Goal: Task Accomplishment & Management: Manage account settings

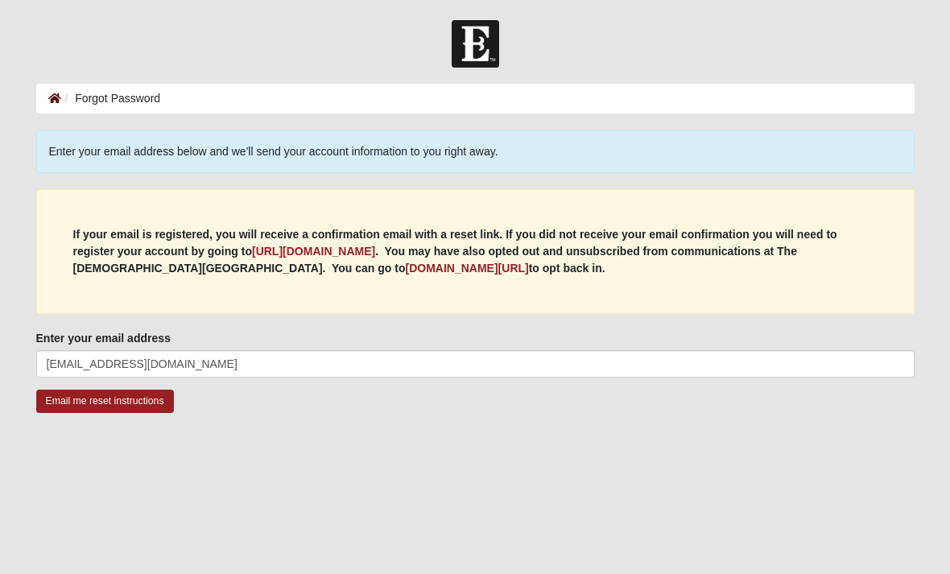
click at [56, 93] on icon at bounding box center [54, 98] width 13 height 11
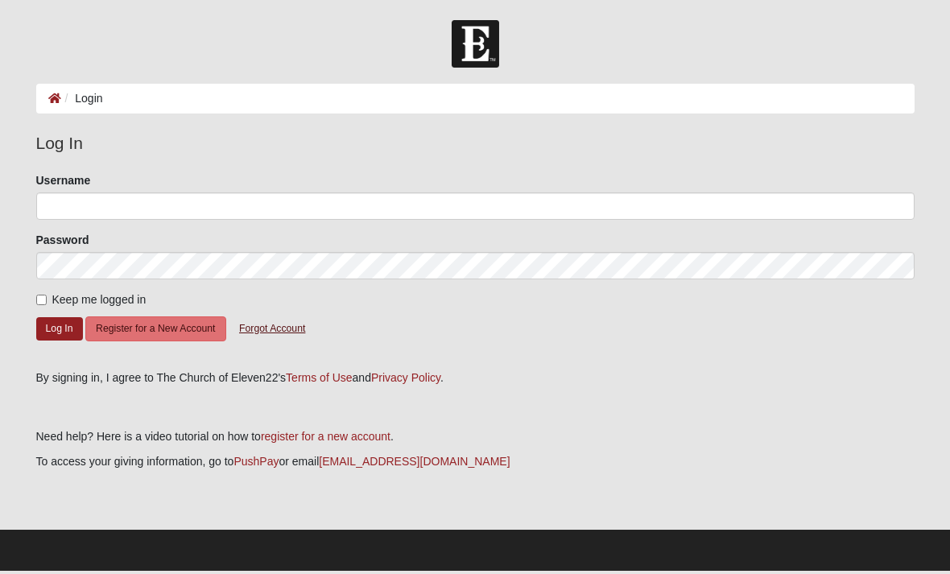
click at [279, 323] on button "Forgot Account" at bounding box center [272, 329] width 87 height 25
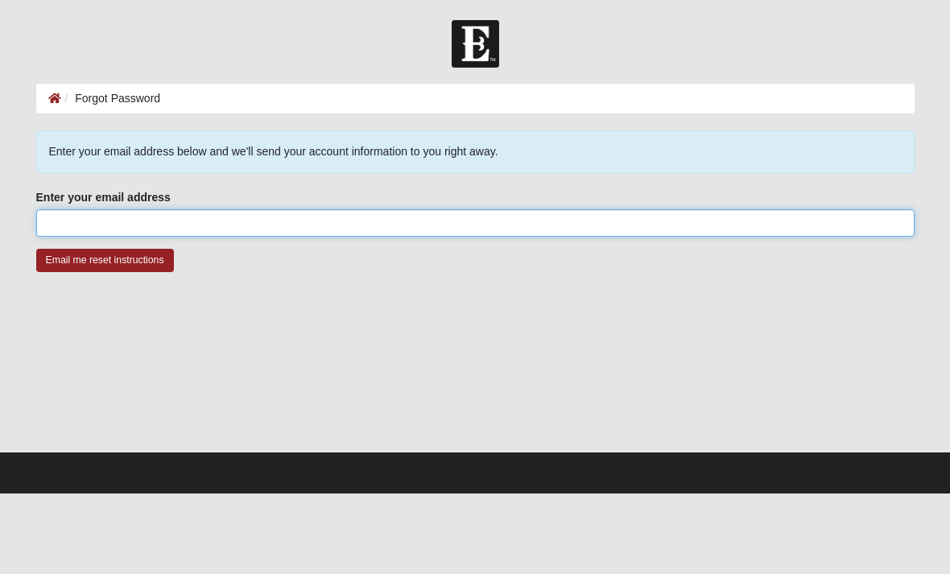
click at [395, 232] on input "Enter your email address" at bounding box center [475, 222] width 879 height 27
type input "[EMAIL_ADDRESS][DOMAIN_NAME]"
click at [105, 260] on input "Email me reset instructions" at bounding box center [105, 260] width 138 height 23
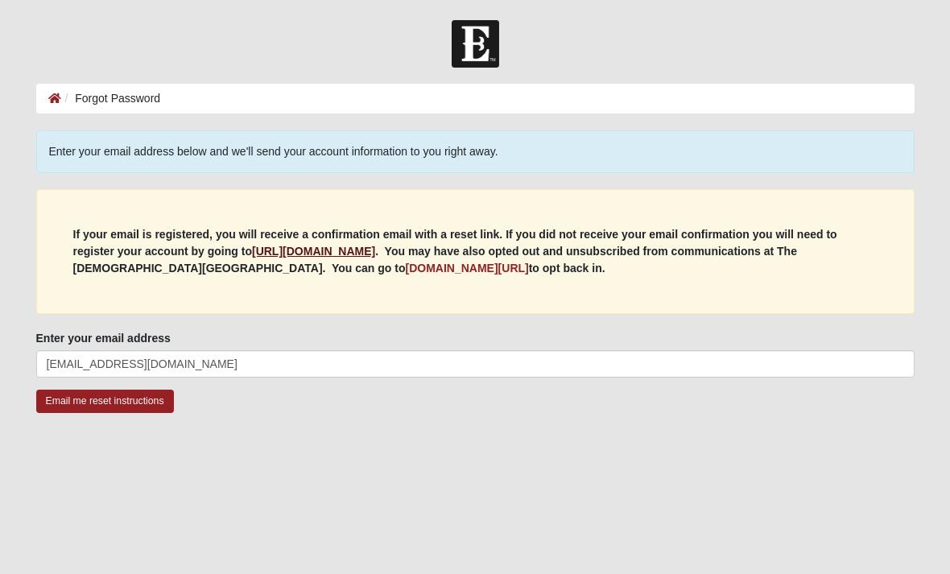
click at [375, 252] on b "https://my.coe22.com/register" at bounding box center [313, 251] width 123 height 13
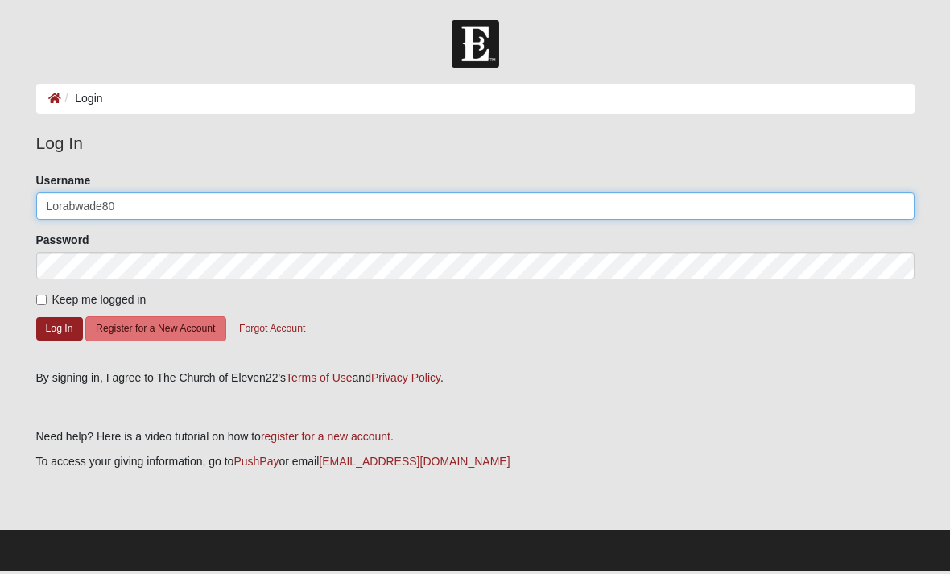
type input "Lorabwade80"
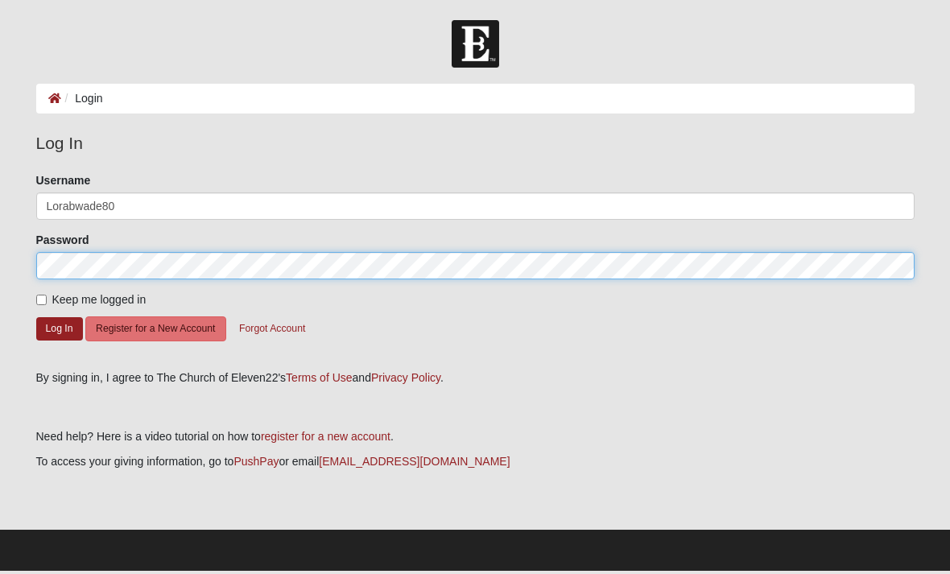
click at [59, 328] on button "Log In" at bounding box center [59, 328] width 47 height 23
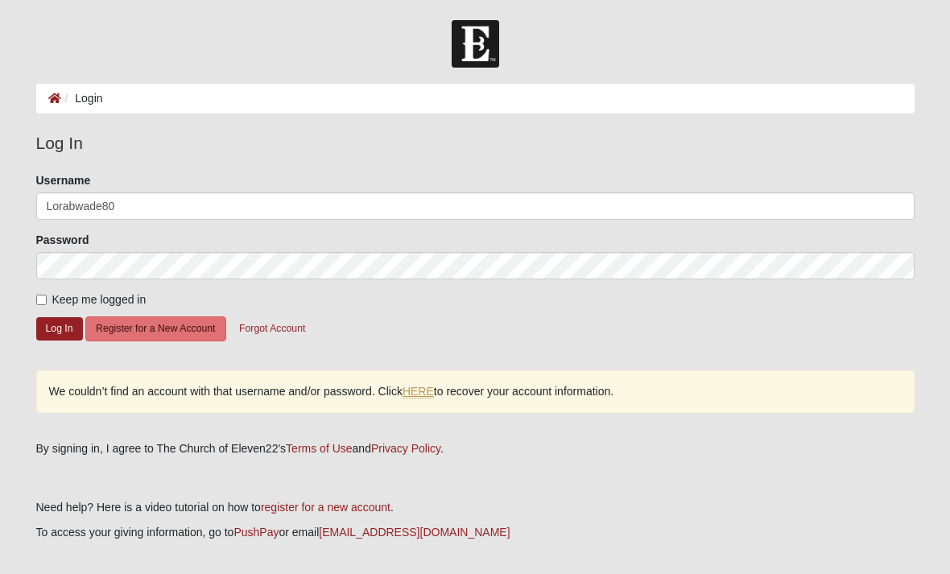
click at [430, 390] on link "HERE" at bounding box center [418, 392] width 31 height 14
